Goal: Task Accomplishment & Management: Use online tool/utility

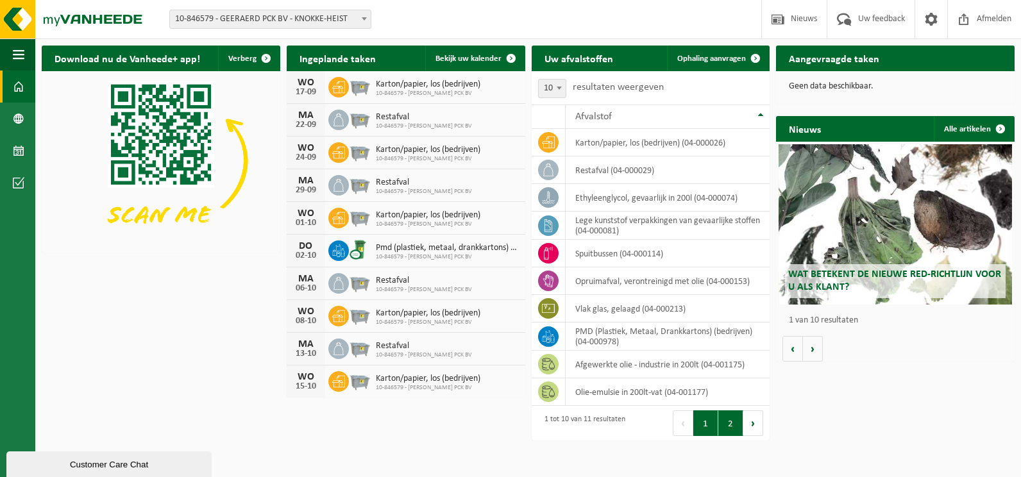
click at [727, 425] on button "2" at bounding box center [730, 424] width 25 height 26
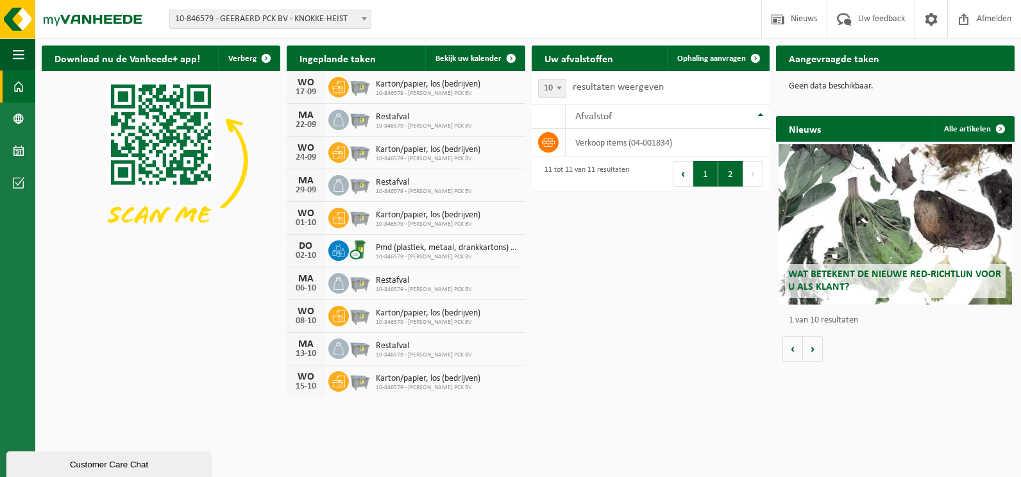
click at [704, 180] on button "1" at bounding box center [705, 174] width 25 height 26
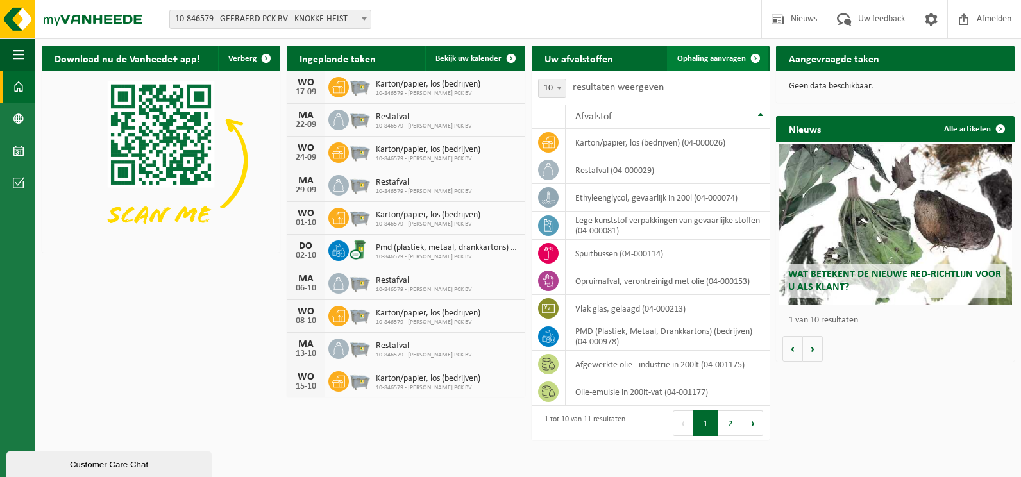
click at [759, 60] on span at bounding box center [756, 59] width 26 height 26
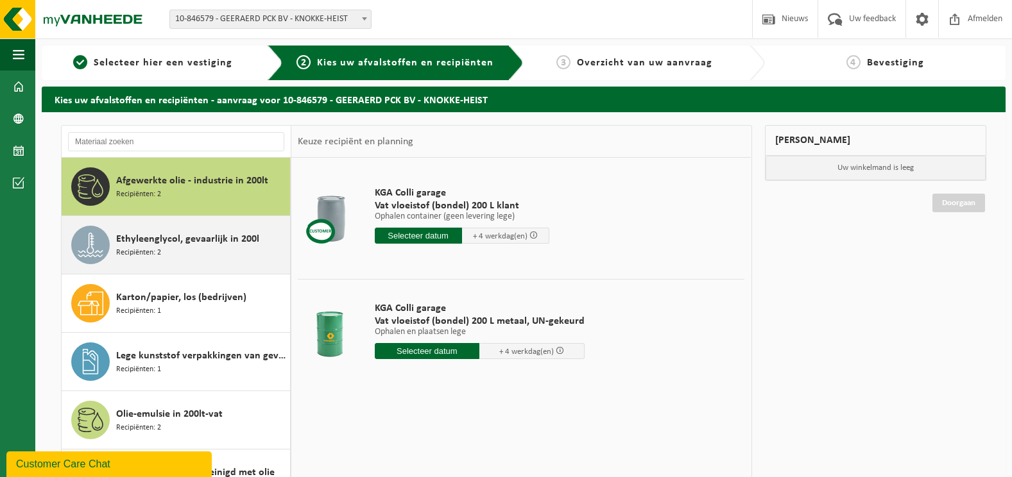
scroll to position [64, 0]
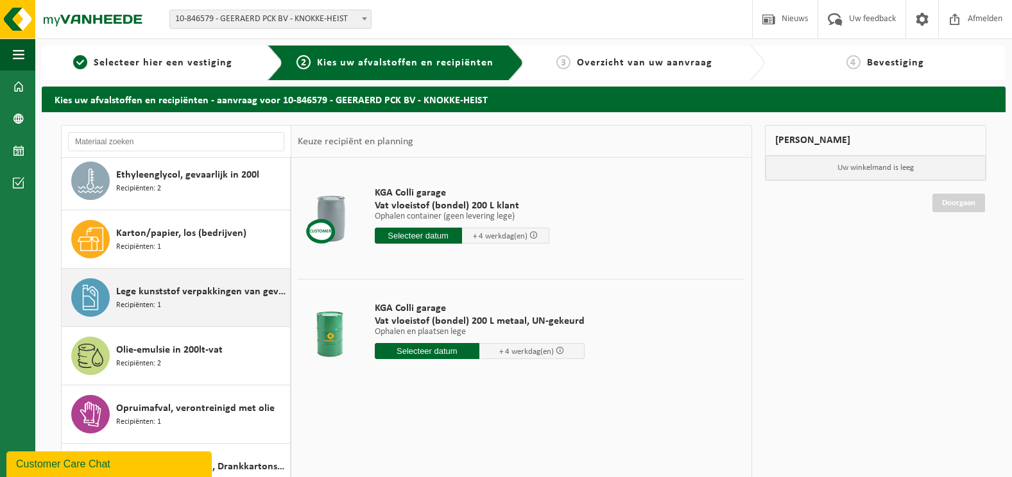
click at [185, 302] on div "Lege kunststof verpakkingen van gevaarlijke stoffen Recipiënten: 1" at bounding box center [201, 297] width 171 height 38
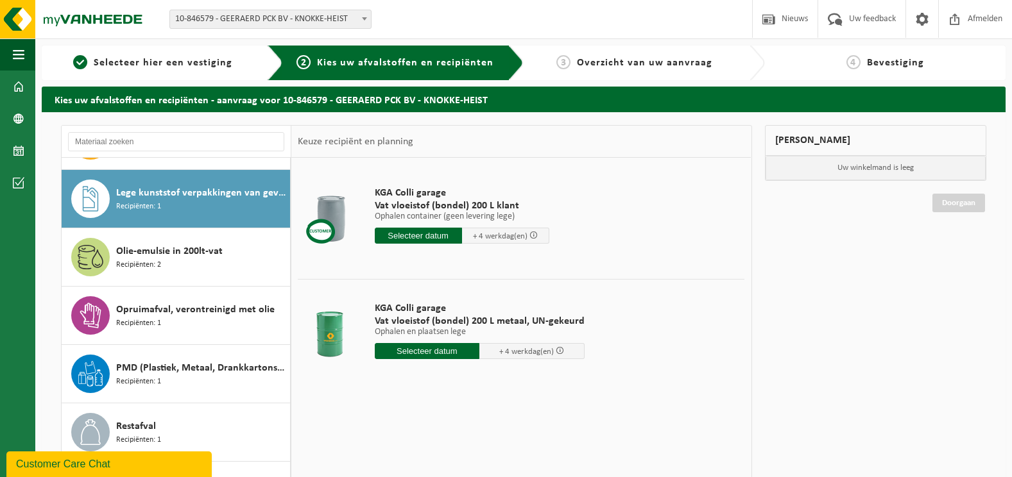
scroll to position [175, 0]
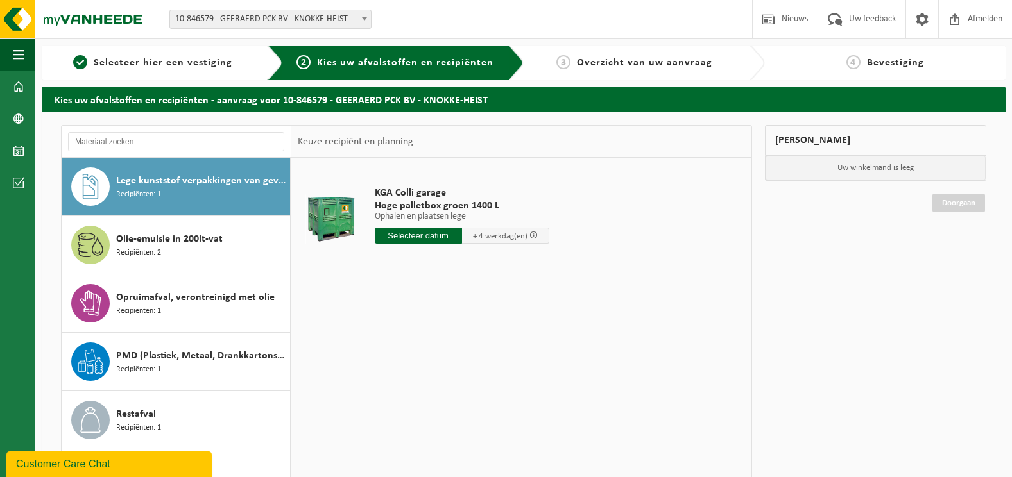
click at [424, 237] on input "text" at bounding box center [418, 236] width 87 height 16
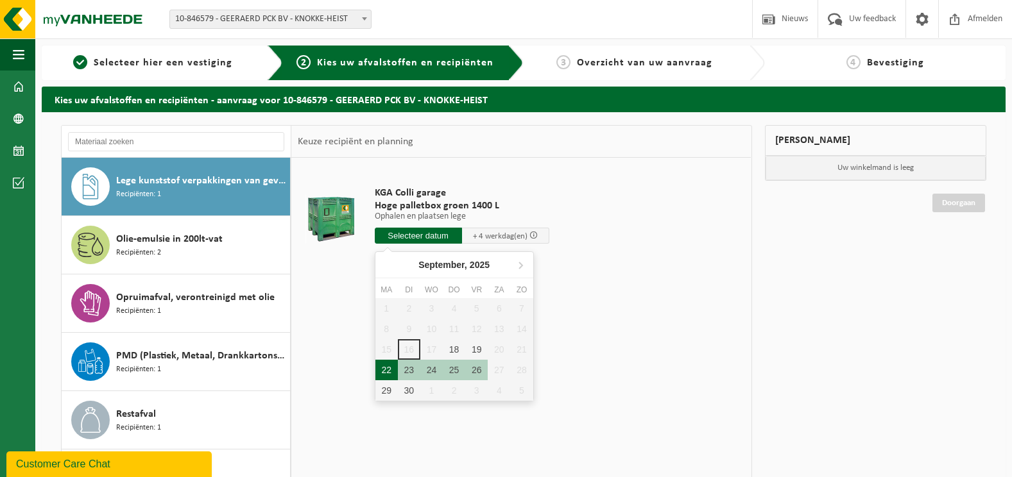
click at [391, 366] on div "22" at bounding box center [386, 370] width 22 height 21
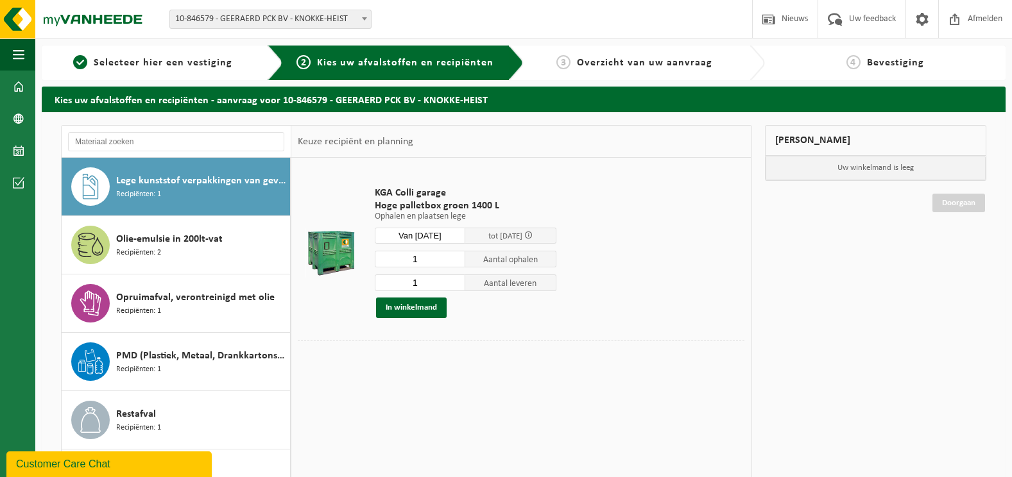
click at [430, 239] on input "Van 2025-09-22" at bounding box center [420, 236] width 91 height 16
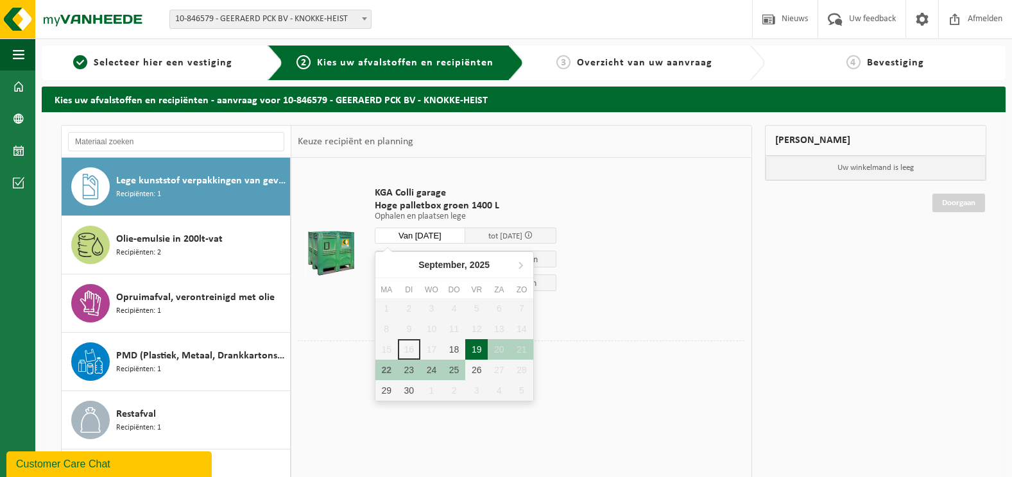
click at [479, 350] on div "19" at bounding box center [476, 349] width 22 height 21
type input "Van 2025-09-19"
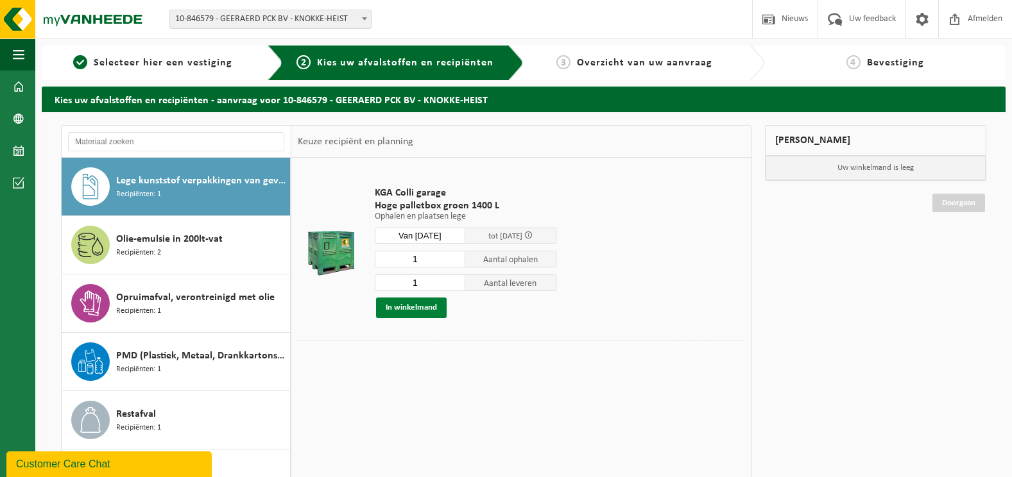
click at [418, 310] on button "In winkelmand" at bounding box center [411, 308] width 71 height 21
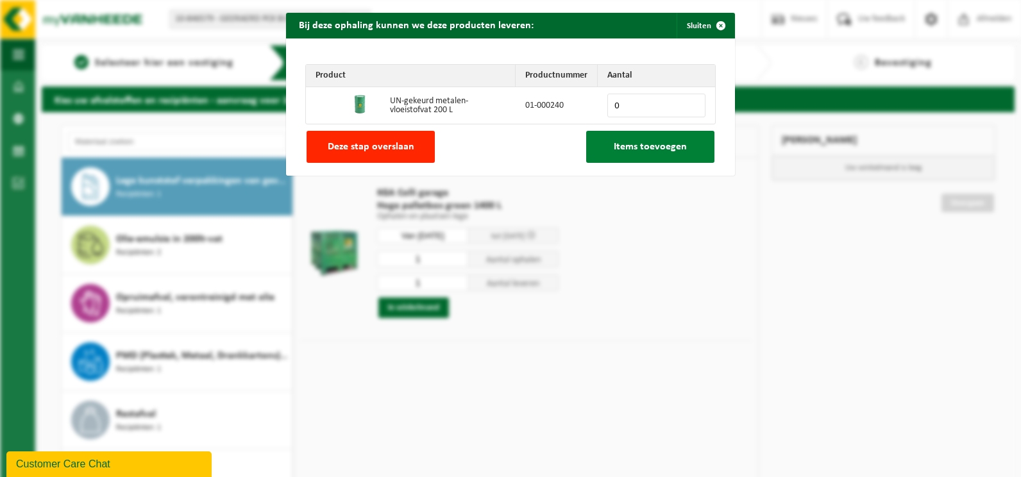
click at [620, 157] on button "Items toevoegen" at bounding box center [650, 147] width 128 height 32
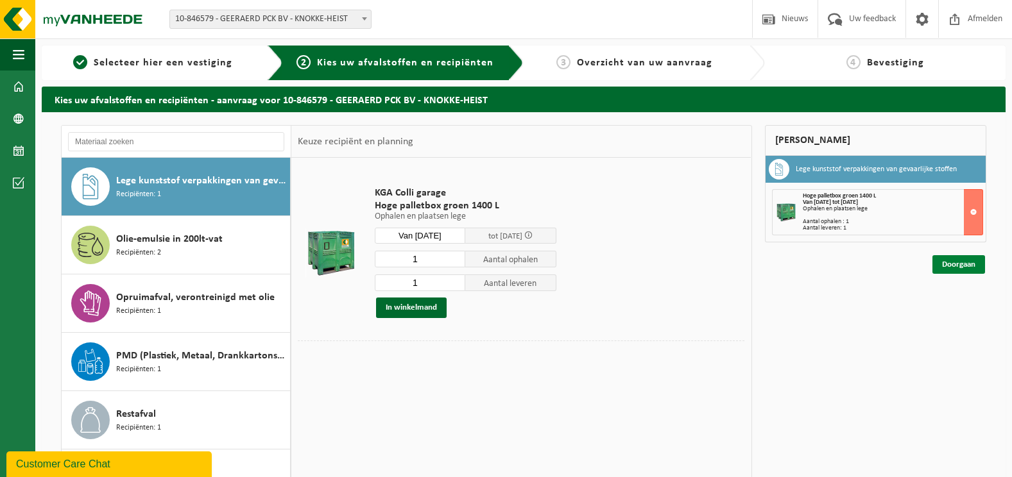
click at [942, 265] on link "Doorgaan" at bounding box center [958, 264] width 53 height 19
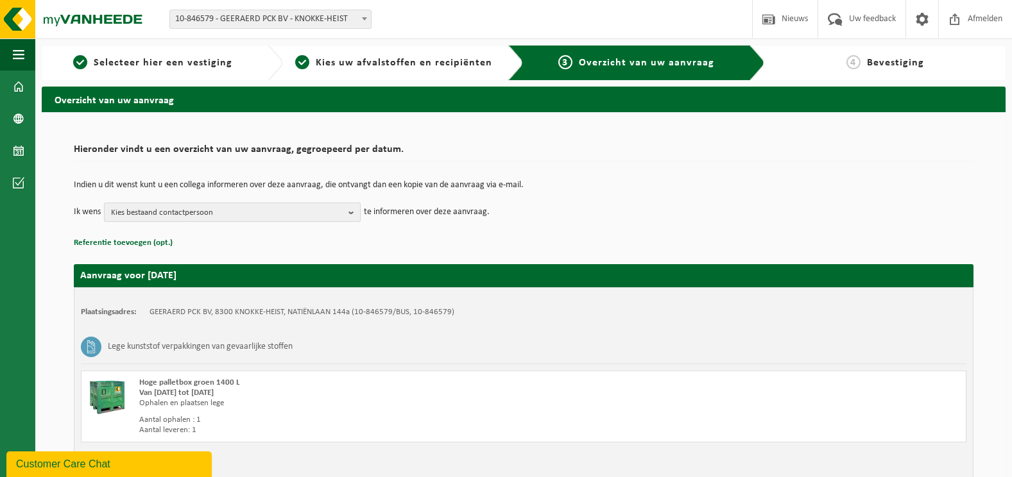
click at [324, 209] on span "Kies bestaand contactpersoon" at bounding box center [227, 212] width 232 height 19
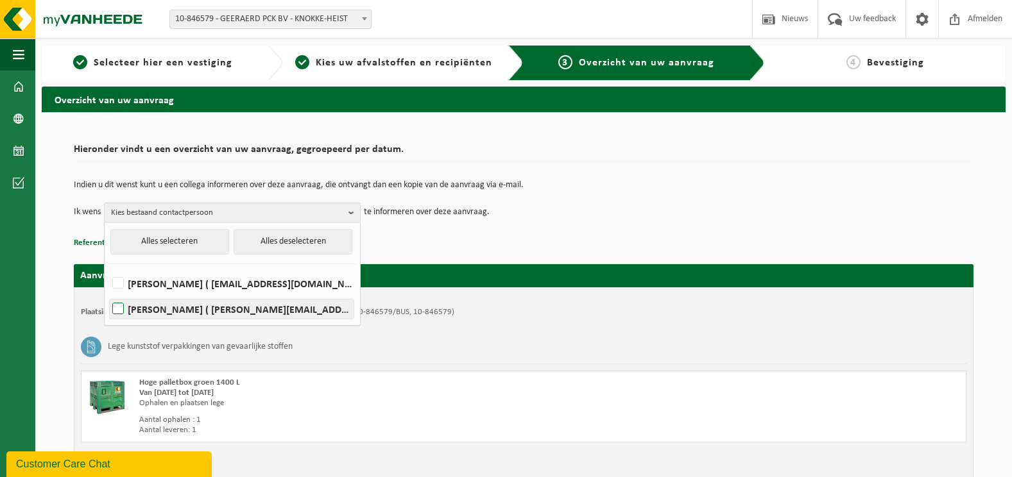
click at [198, 307] on label "[PERSON_NAME] ( [PERSON_NAME][EMAIL_ADDRESS][DOMAIN_NAME] )" at bounding box center [232, 309] width 244 height 19
click at [108, 293] on input "[PERSON_NAME] ( [PERSON_NAME][EMAIL_ADDRESS][DOMAIN_NAME] )" at bounding box center [107, 292] width 1 height 1
checkbox input "true"
click at [623, 244] on p "Referentie toevoegen (opt.)" at bounding box center [523, 243] width 899 height 17
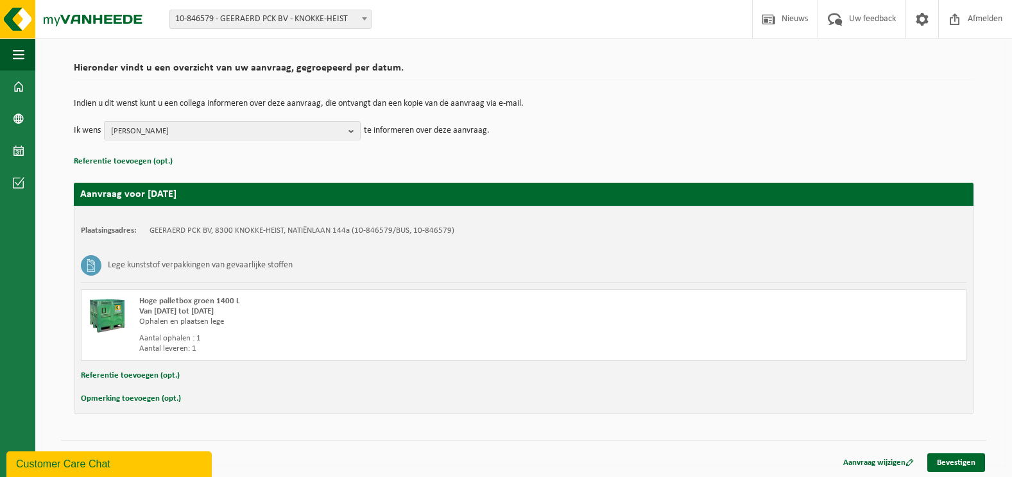
scroll to position [83, 0]
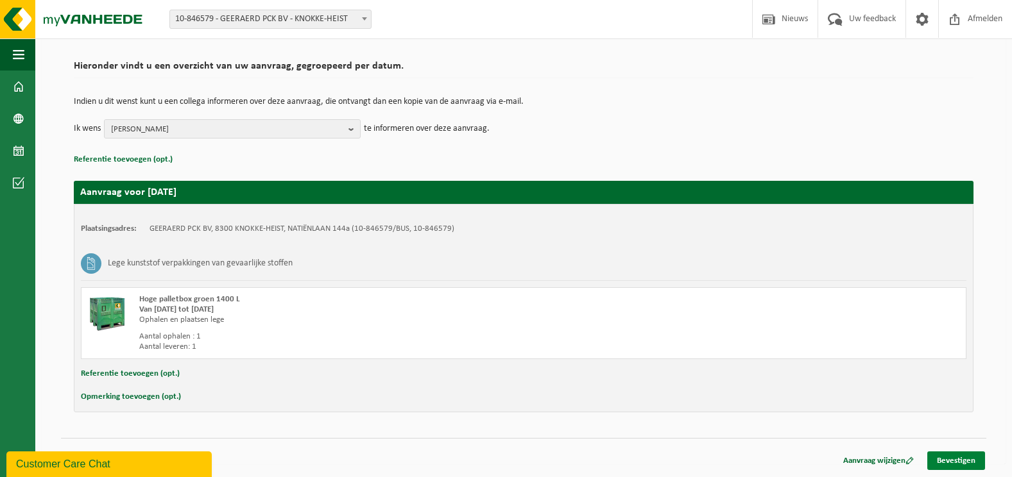
click at [951, 461] on link "Bevestigen" at bounding box center [956, 461] width 58 height 19
